Goal: Transaction & Acquisition: Purchase product/service

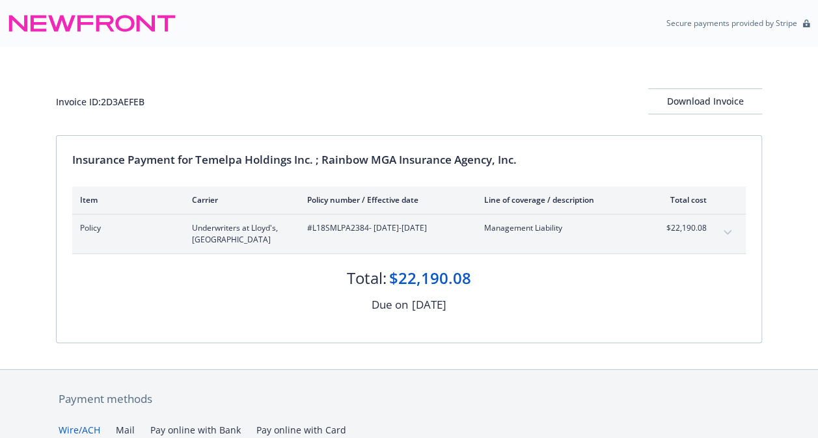
click at [735, 231] on button "expand content" at bounding box center [727, 232] width 21 height 21
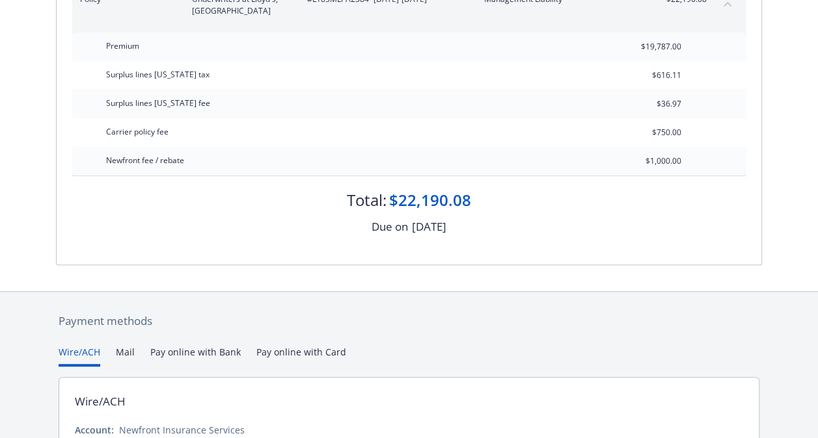
scroll to position [349, 0]
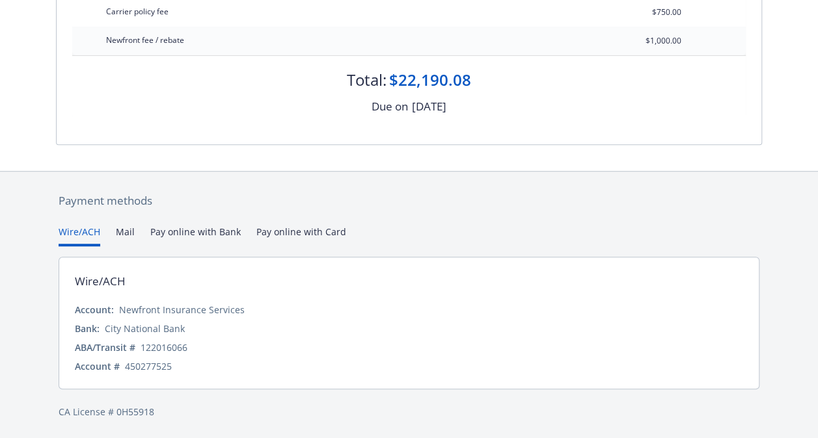
click at [186, 230] on button "Pay online with Bank" at bounding box center [195, 235] width 90 height 21
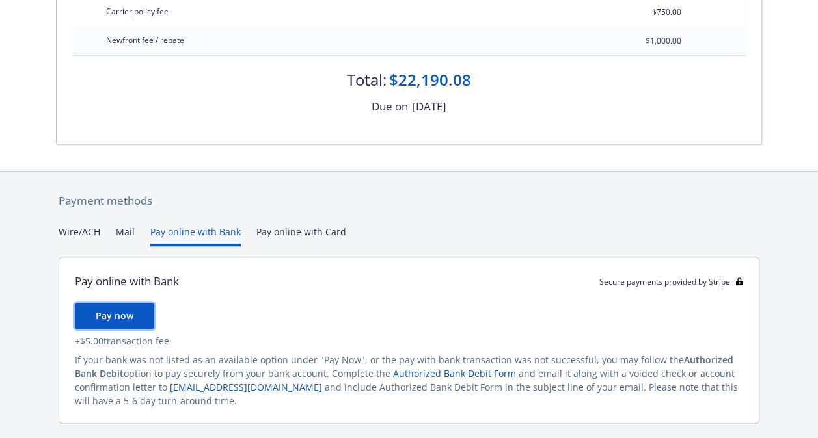
click at [130, 314] on span "Pay now" at bounding box center [115, 316] width 38 height 12
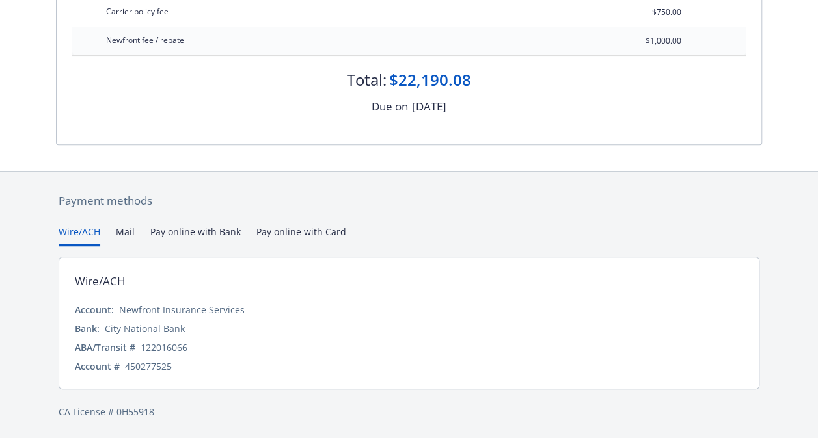
click at [78, 232] on button "Wire/ACH" at bounding box center [80, 235] width 42 height 21
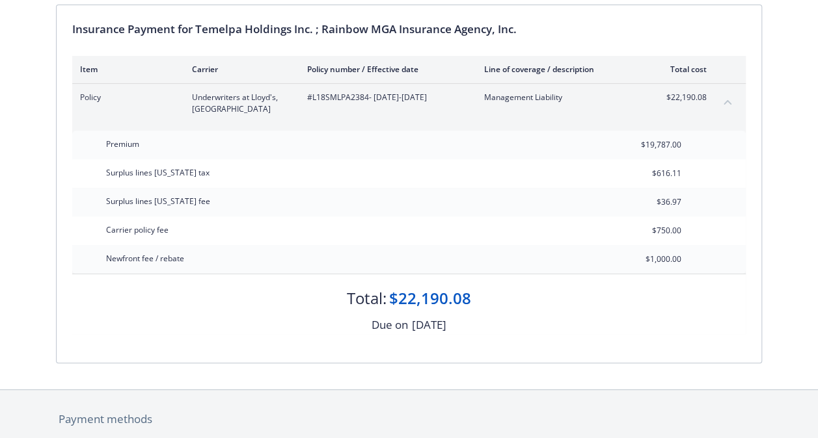
scroll to position [103, 0]
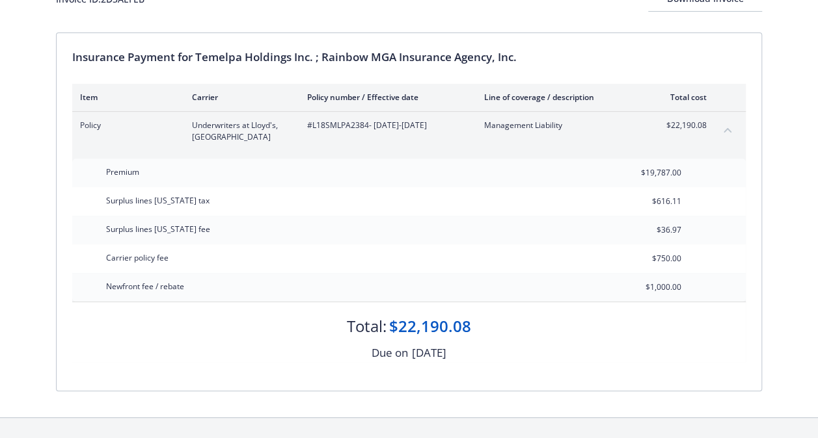
drag, startPoint x: 460, startPoint y: 122, endPoint x: 307, endPoint y: 125, distance: 152.9
click at [307, 125] on span "#L18SMLPA2384 - [DATE]-[DATE]" at bounding box center [385, 126] width 156 height 12
copy span "#L18SMLPA2384 - [DATE]-[DATE]"
drag, startPoint x: 472, startPoint y: 329, endPoint x: 398, endPoint y: 324, distance: 74.3
click at [398, 324] on div "Total: $22,190.08" at bounding box center [408, 320] width 673 height 35
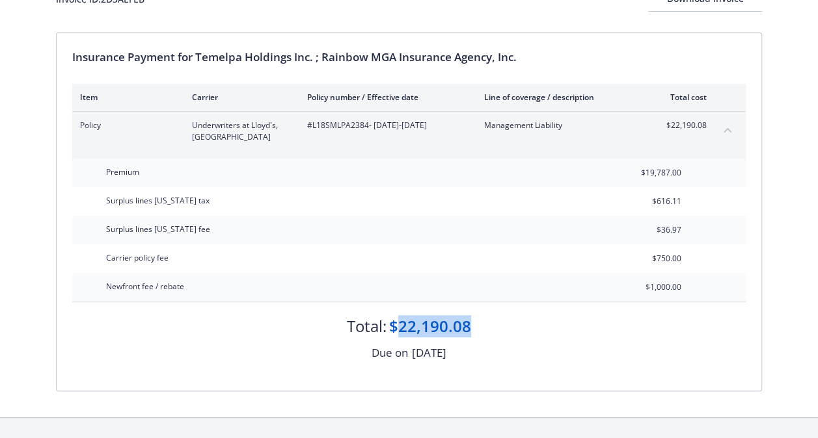
copy div "22,190.08"
click at [357, 124] on span "#L18SMLPA2384 - [DATE]-[DATE]" at bounding box center [385, 126] width 156 height 12
drag, startPoint x: 368, startPoint y: 124, endPoint x: 310, endPoint y: 126, distance: 57.9
click at [310, 126] on span "#L18SMLPA2384 - [DATE]-[DATE]" at bounding box center [385, 126] width 156 height 12
copy span "L18SMLPA2384"
